Goal: Task Accomplishment & Management: Use online tool/utility

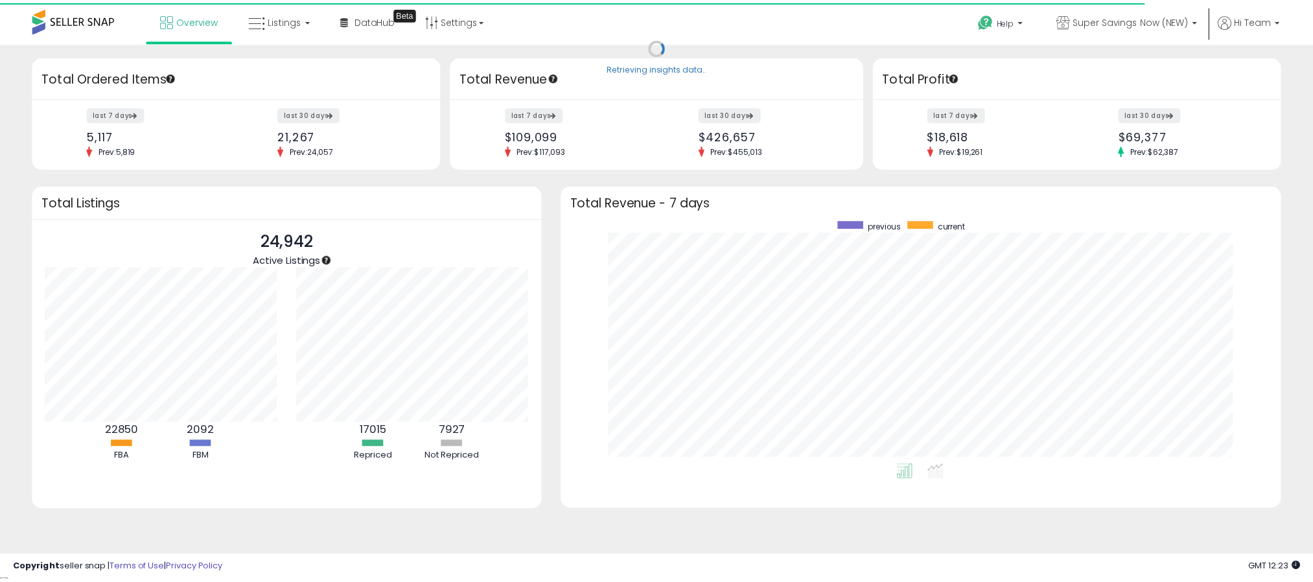
scroll to position [647632, 647183]
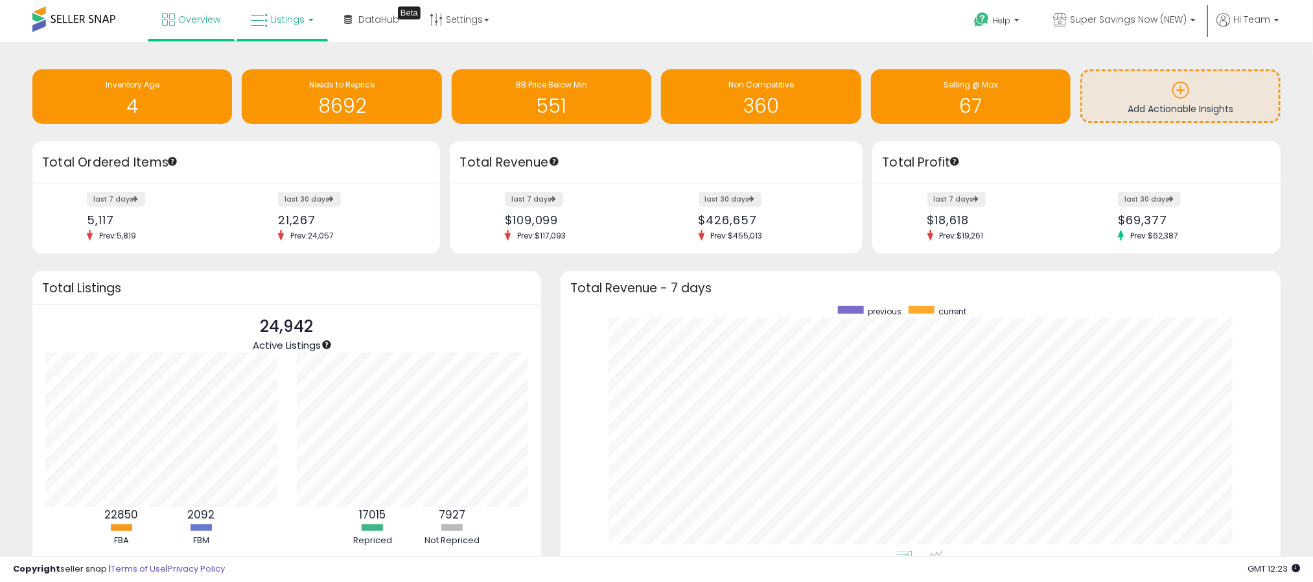
click at [280, 23] on span "Listings" at bounding box center [288, 19] width 34 height 13
click at [292, 63] on icon at bounding box center [292, 64] width 56 height 17
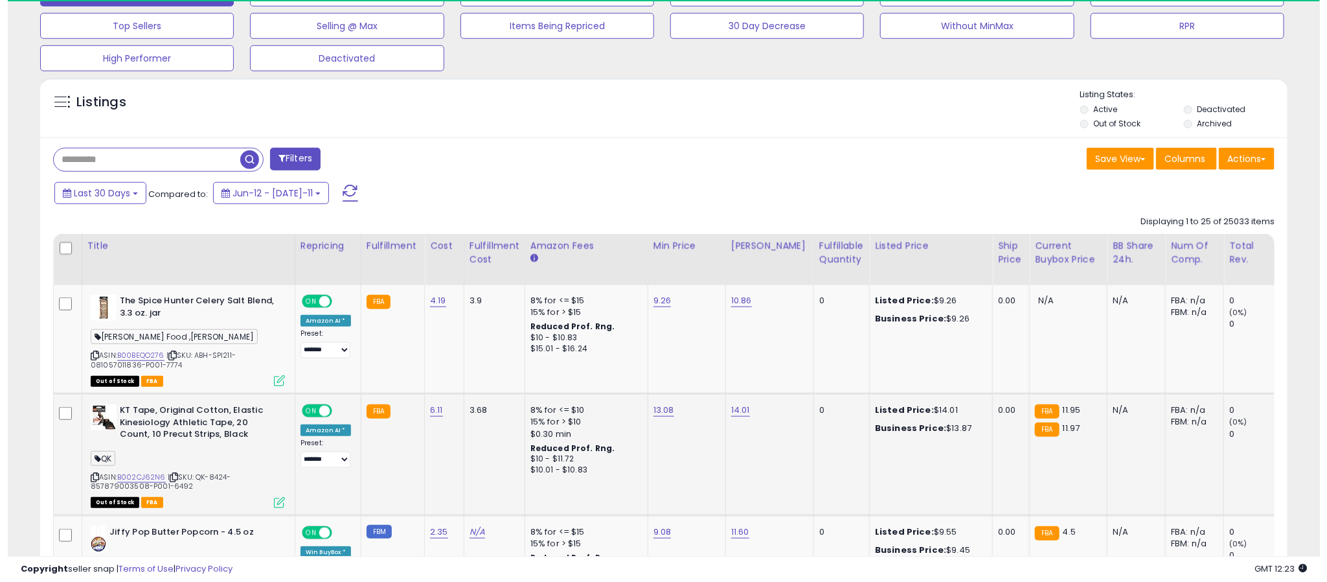
scroll to position [389, 0]
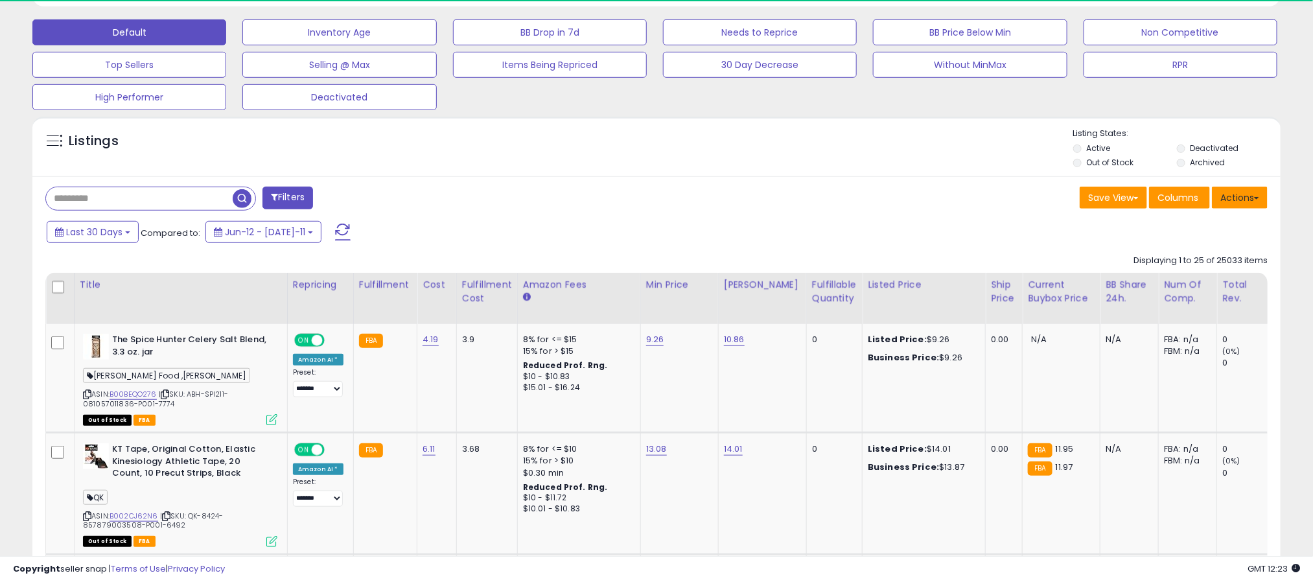
click at [1232, 204] on button "Actions" at bounding box center [1240, 198] width 56 height 22
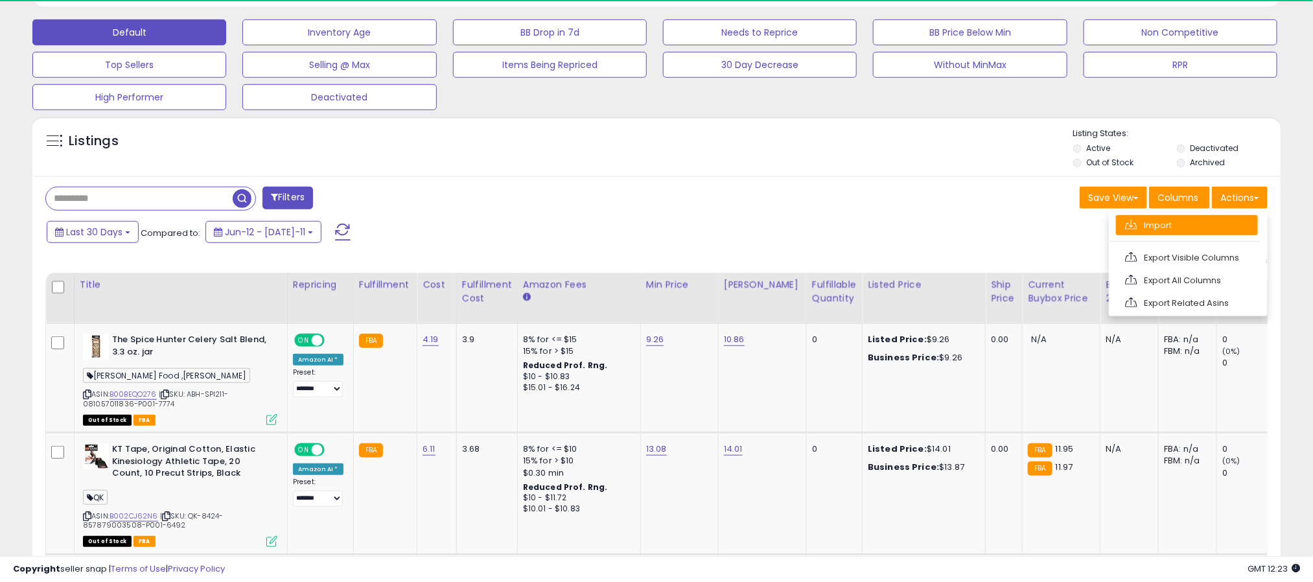
click at [1182, 235] on link "Import" at bounding box center [1187, 225] width 142 height 20
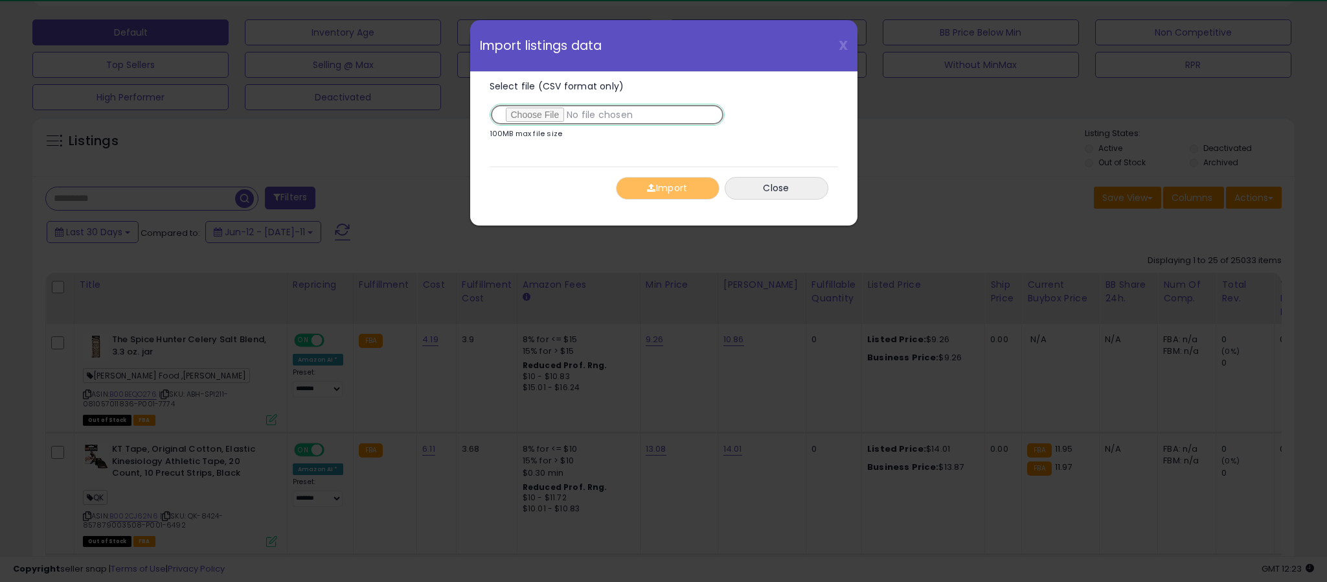
click at [529, 107] on input "Select file (CSV format only)" at bounding box center [607, 115] width 235 height 22
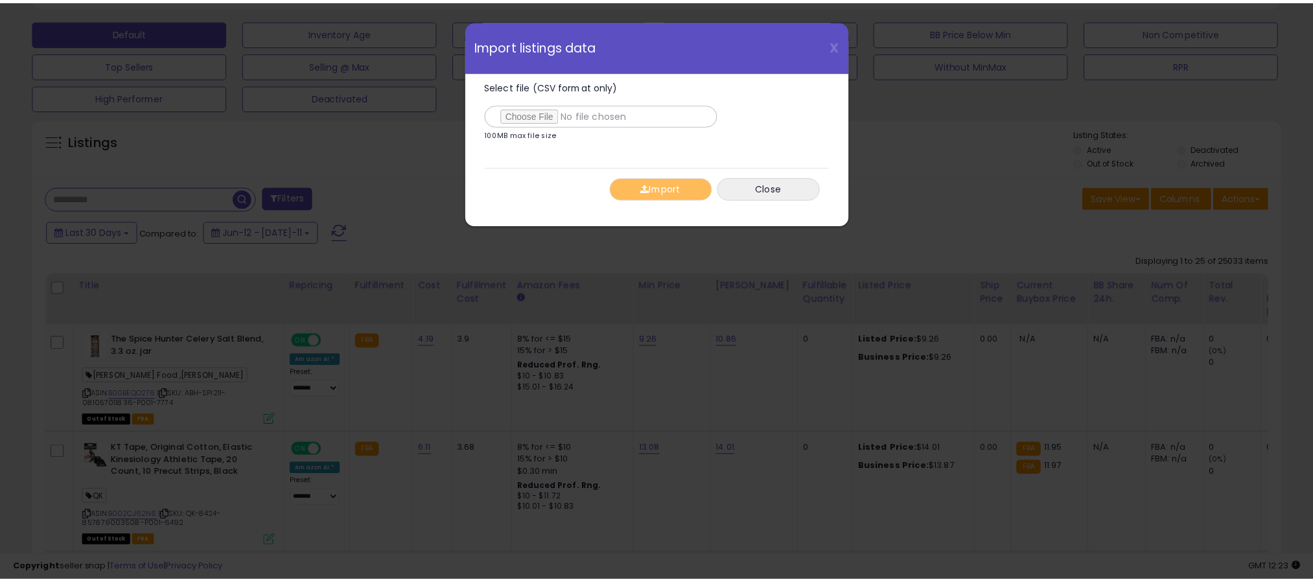
scroll to position [266, 733]
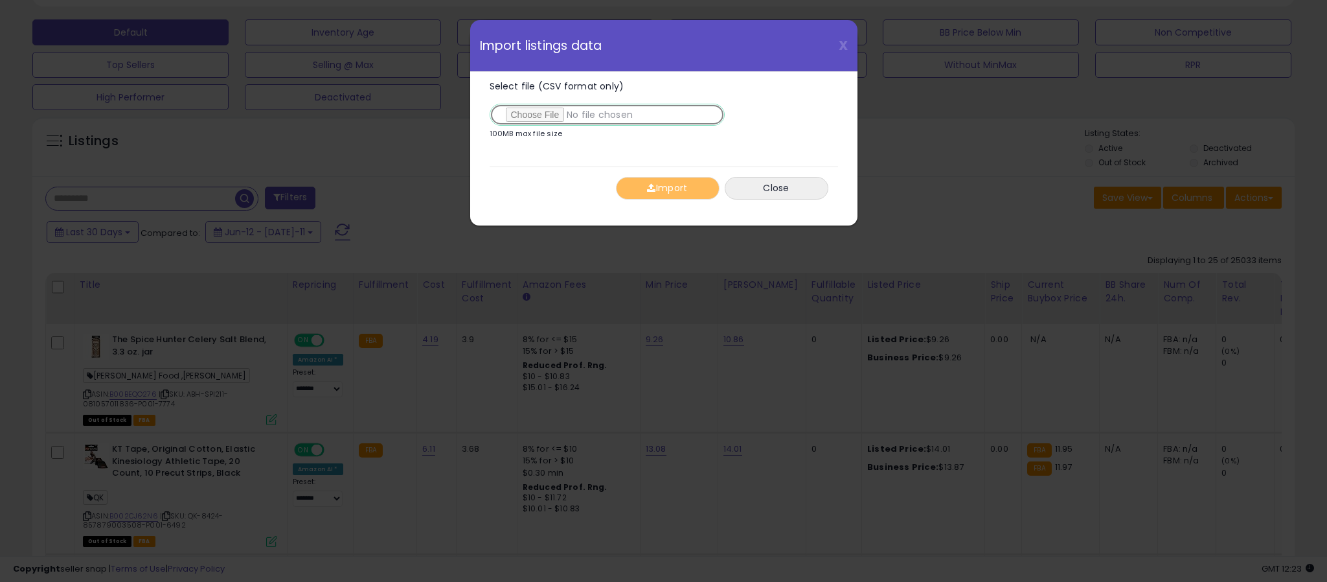
type input "**********"
click at [656, 190] on button "Import" at bounding box center [668, 188] width 104 height 23
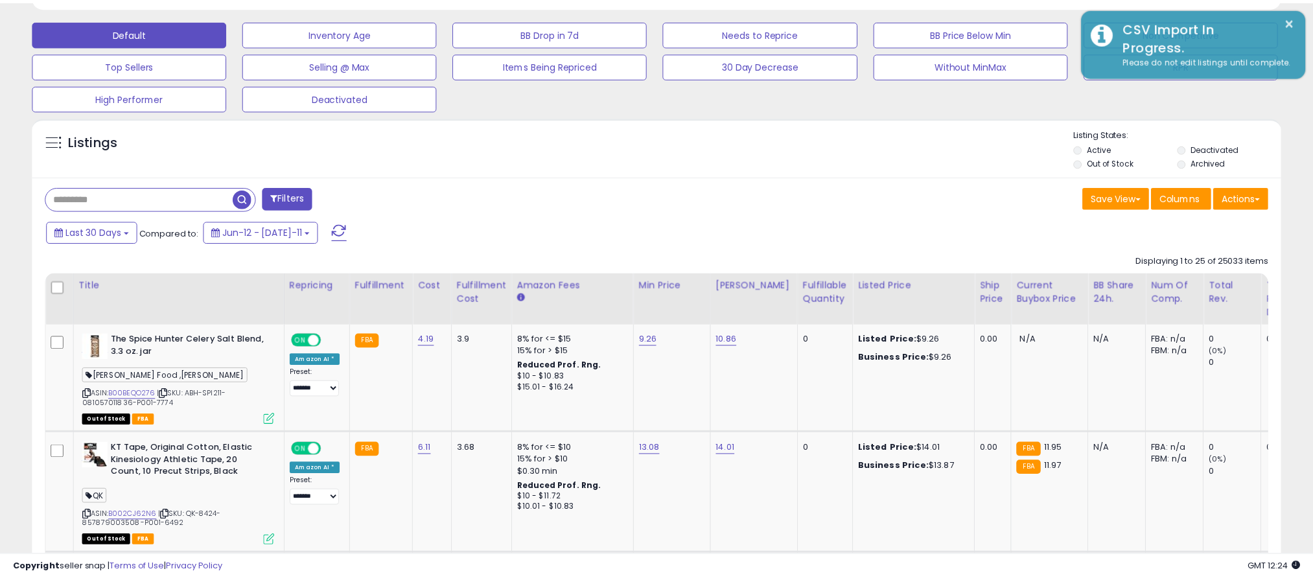
scroll to position [647612, 647153]
